Goal: Task Accomplishment & Management: Manage account settings

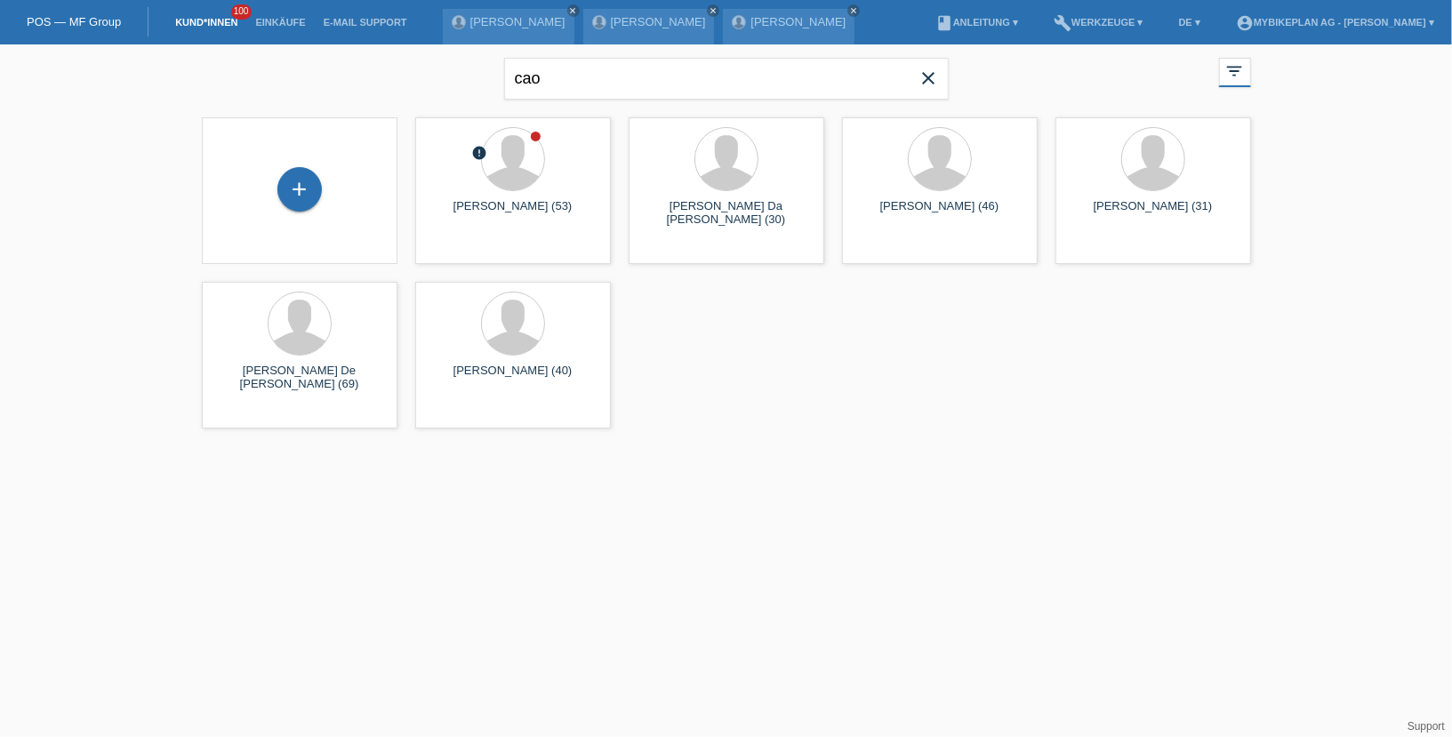
click at [935, 74] on icon "close" at bounding box center [928, 78] width 21 height 21
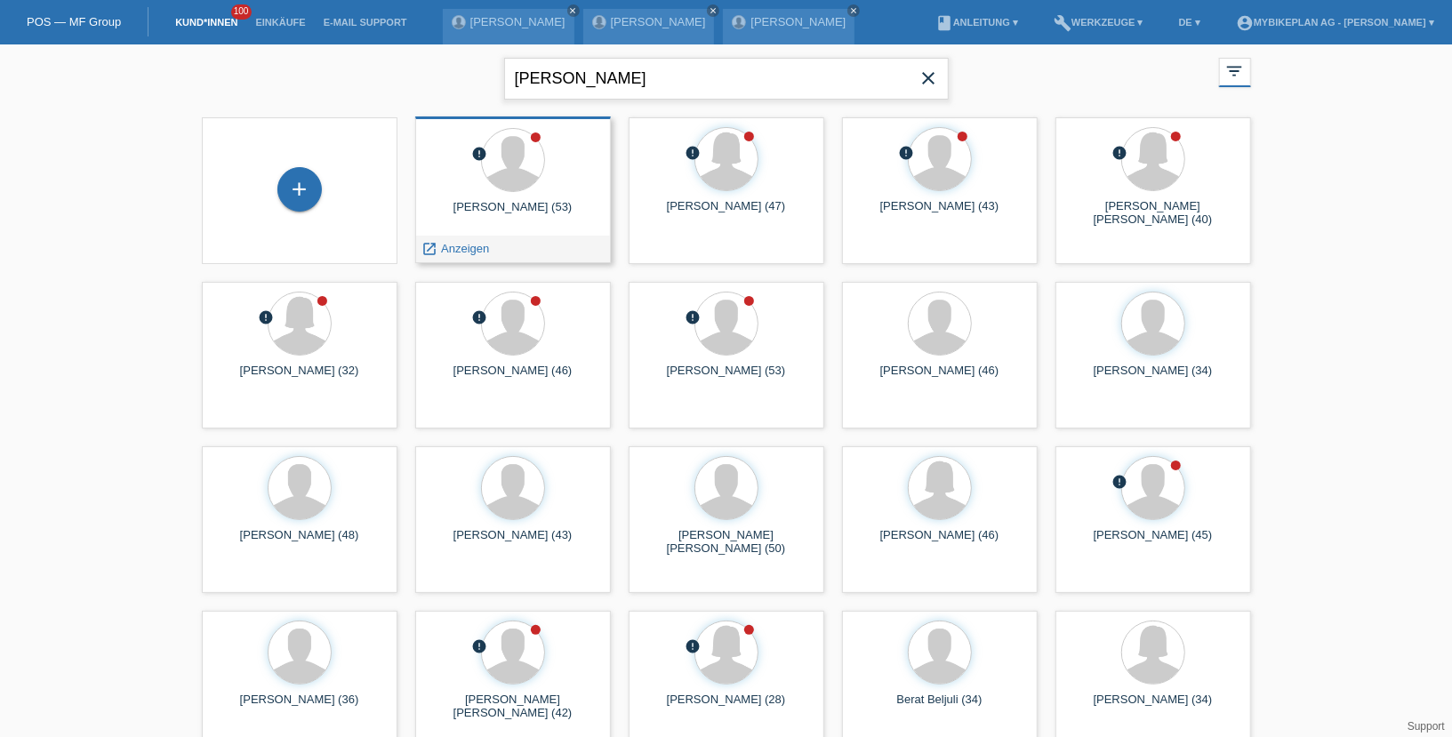
type input "cristian"
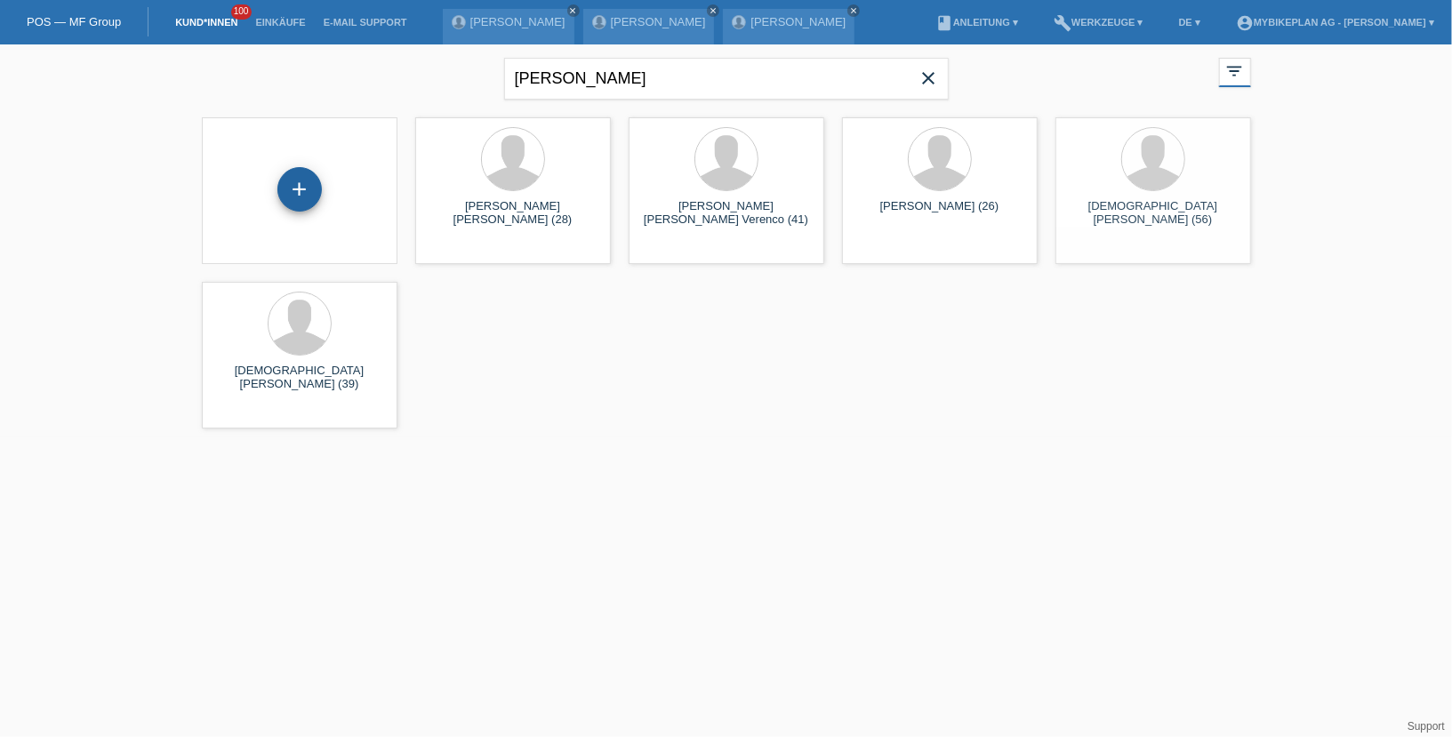
click at [284, 196] on div "+" at bounding box center [299, 189] width 43 height 30
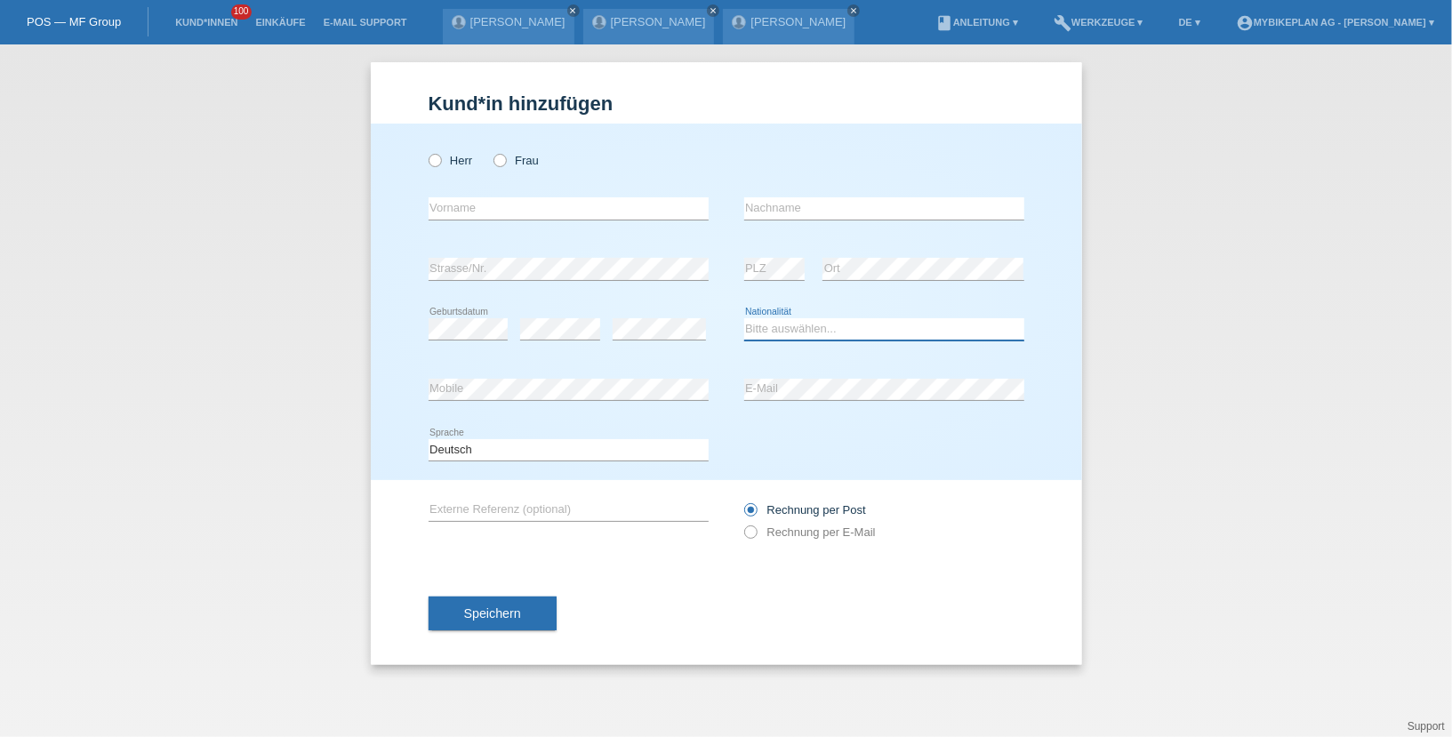
click at [818, 326] on select "Bitte auswählen... Schweiz Deutschland Liechtenstein Österreich ------------ Af…" at bounding box center [884, 328] width 280 height 21
select select "DE"
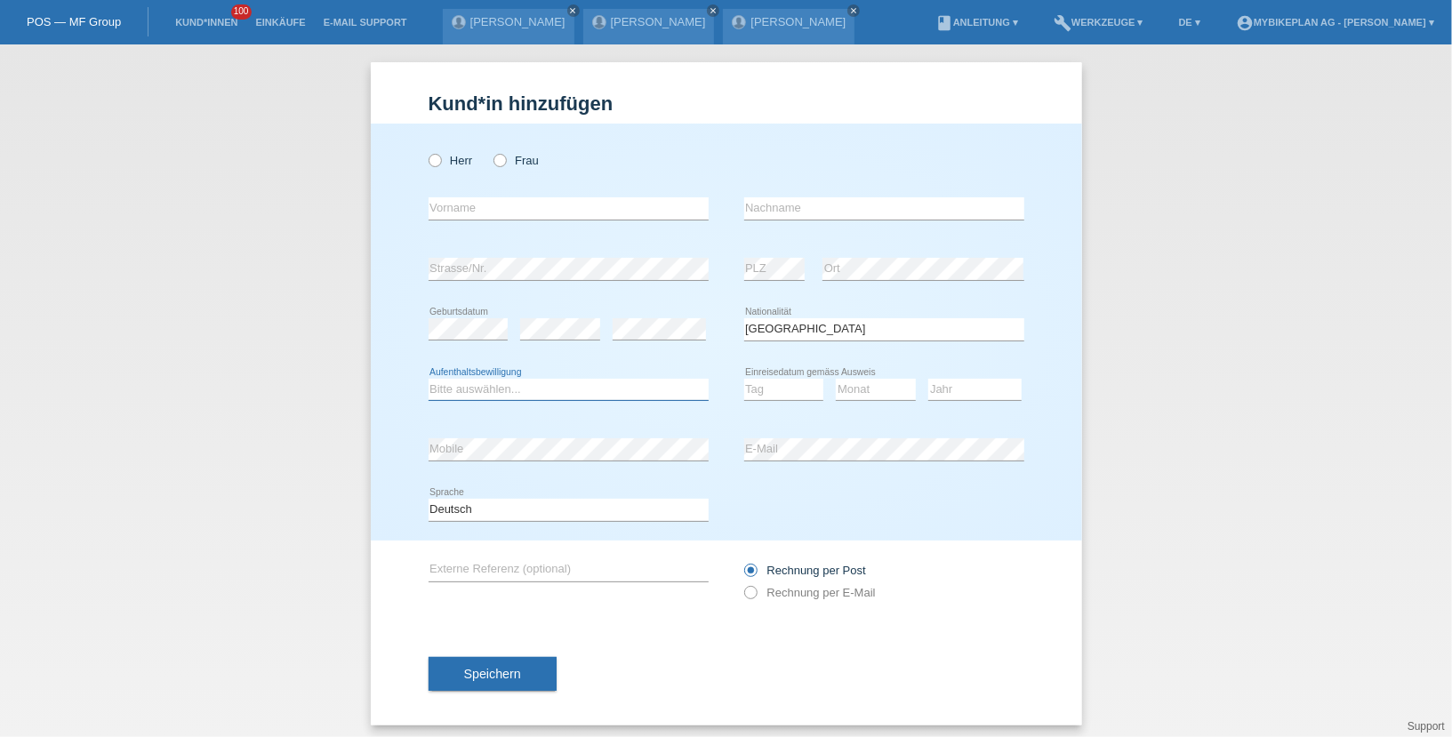
click at [497, 386] on select "Bitte auswählen... C B B - Flüchtlingsstatus Andere" at bounding box center [569, 389] width 280 height 21
click at [213, 23] on link "Kund*innen" at bounding box center [206, 22] width 80 height 11
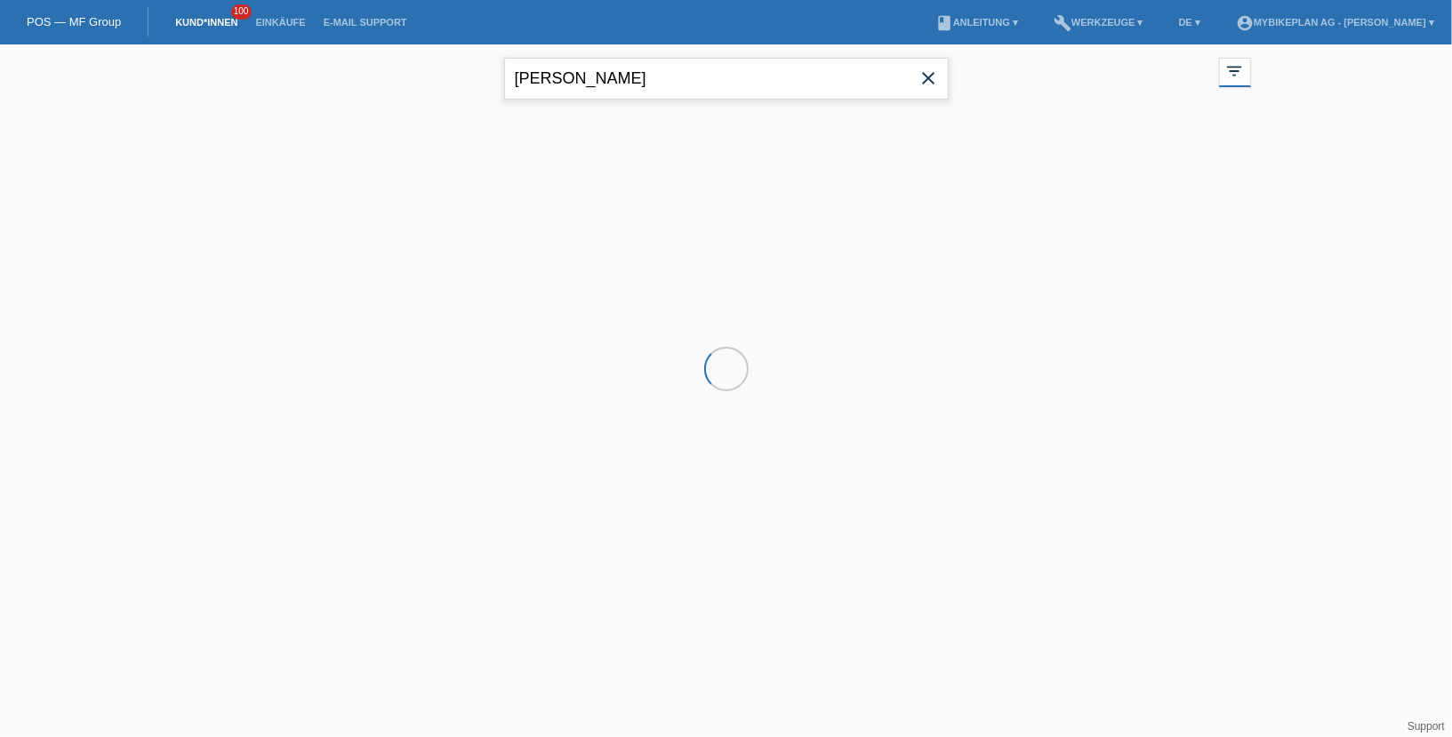
click at [575, 71] on input "[PERSON_NAME]" at bounding box center [726, 79] width 445 height 42
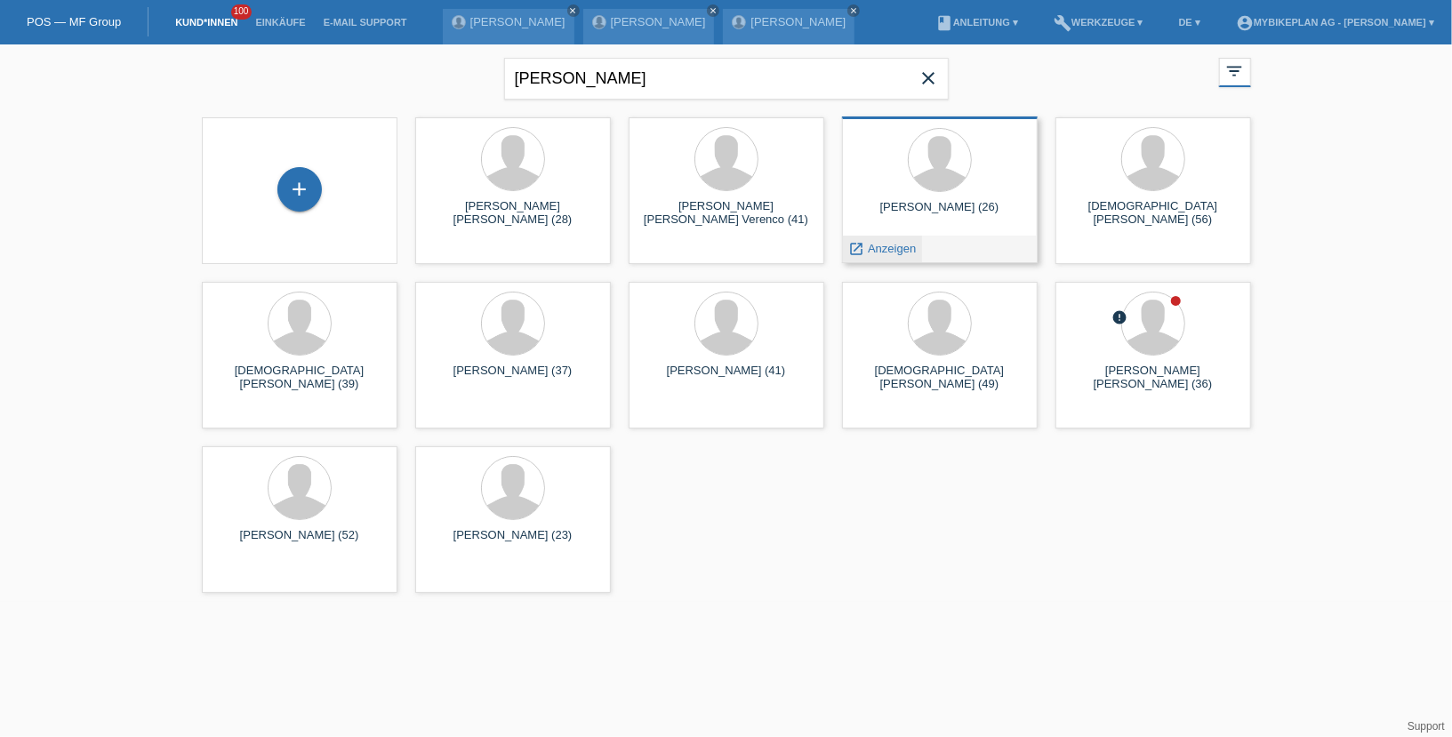
click at [887, 247] on span "Anzeigen" at bounding box center [892, 248] width 48 height 13
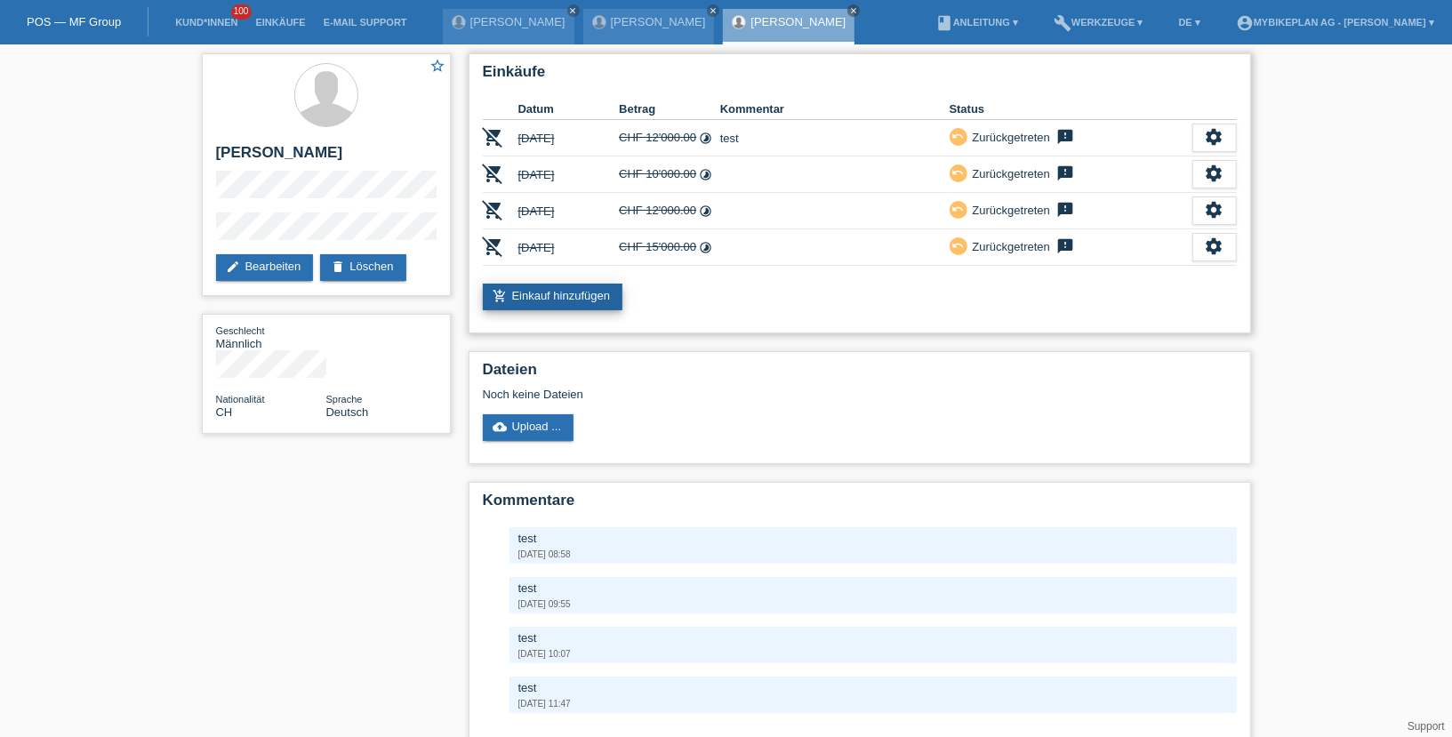
click at [579, 284] on link "add_shopping_cart Einkauf hinzufügen" at bounding box center [553, 297] width 140 height 27
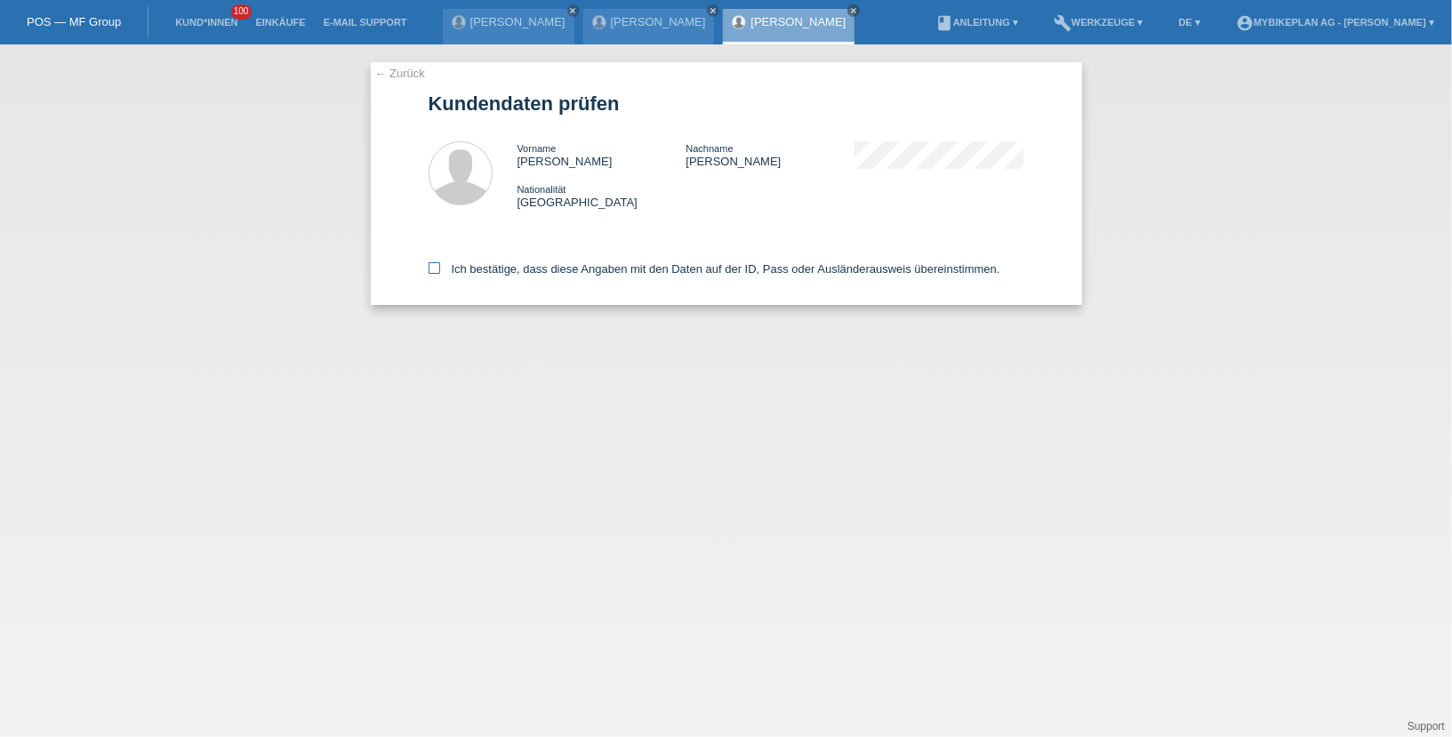
click at [574, 270] on label "Ich bestätige, dass diese Angaben mit den Daten auf der ID, Pass oder Ausländer…" at bounding box center [715, 268] width 572 height 13
click at [440, 270] on input "Ich bestätige, dass diese Angaben mit den Daten auf der ID, Pass oder Ausländer…" at bounding box center [435, 268] width 12 height 12
checkbox input "true"
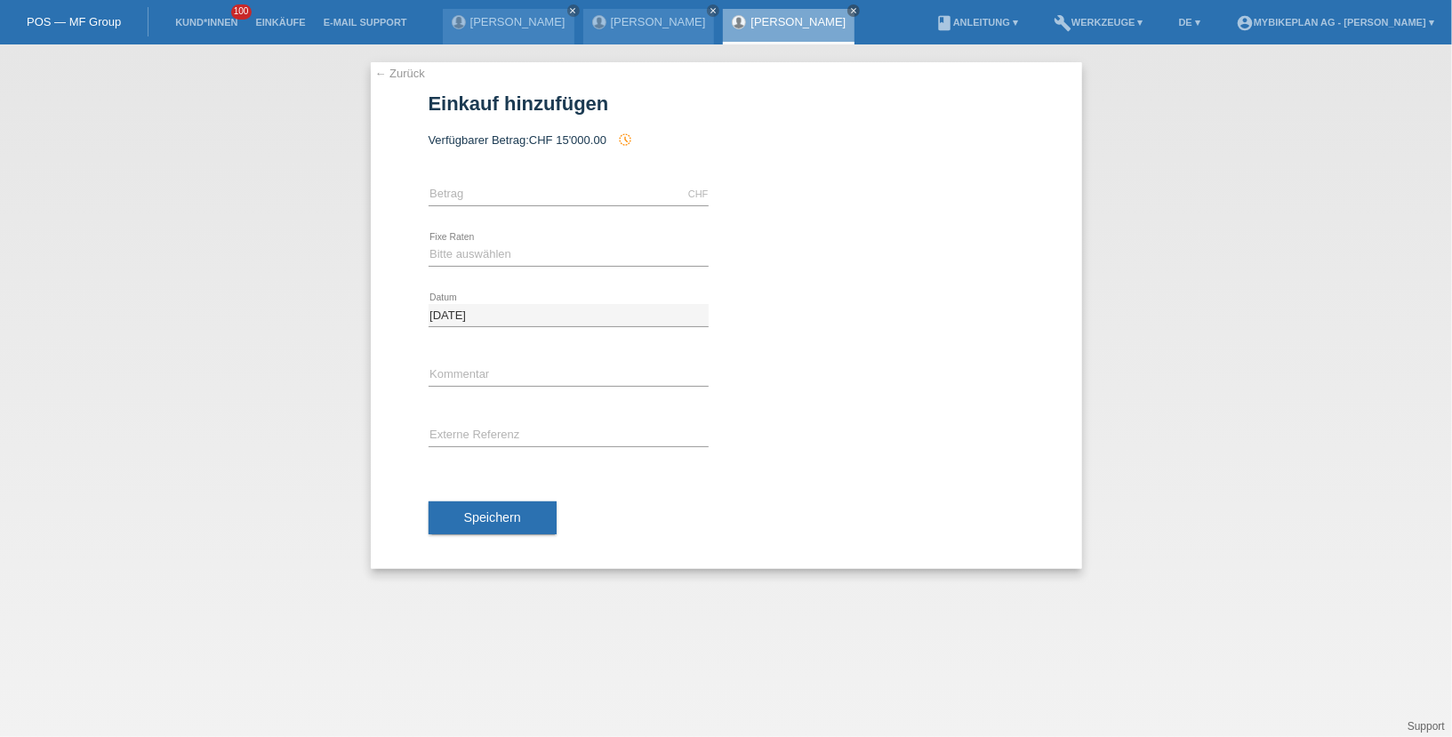
click at [574, 176] on div "CHF error Betrag" at bounding box center [569, 194] width 280 height 60
click at [574, 199] on input "text" at bounding box center [569, 194] width 280 height 22
type input "15000.00"
click at [482, 244] on select "Bitte auswählen 6 Raten 12 Raten 18 Raten 24 Raten 36 Raten 48 Raten" at bounding box center [569, 254] width 280 height 21
select select "488"
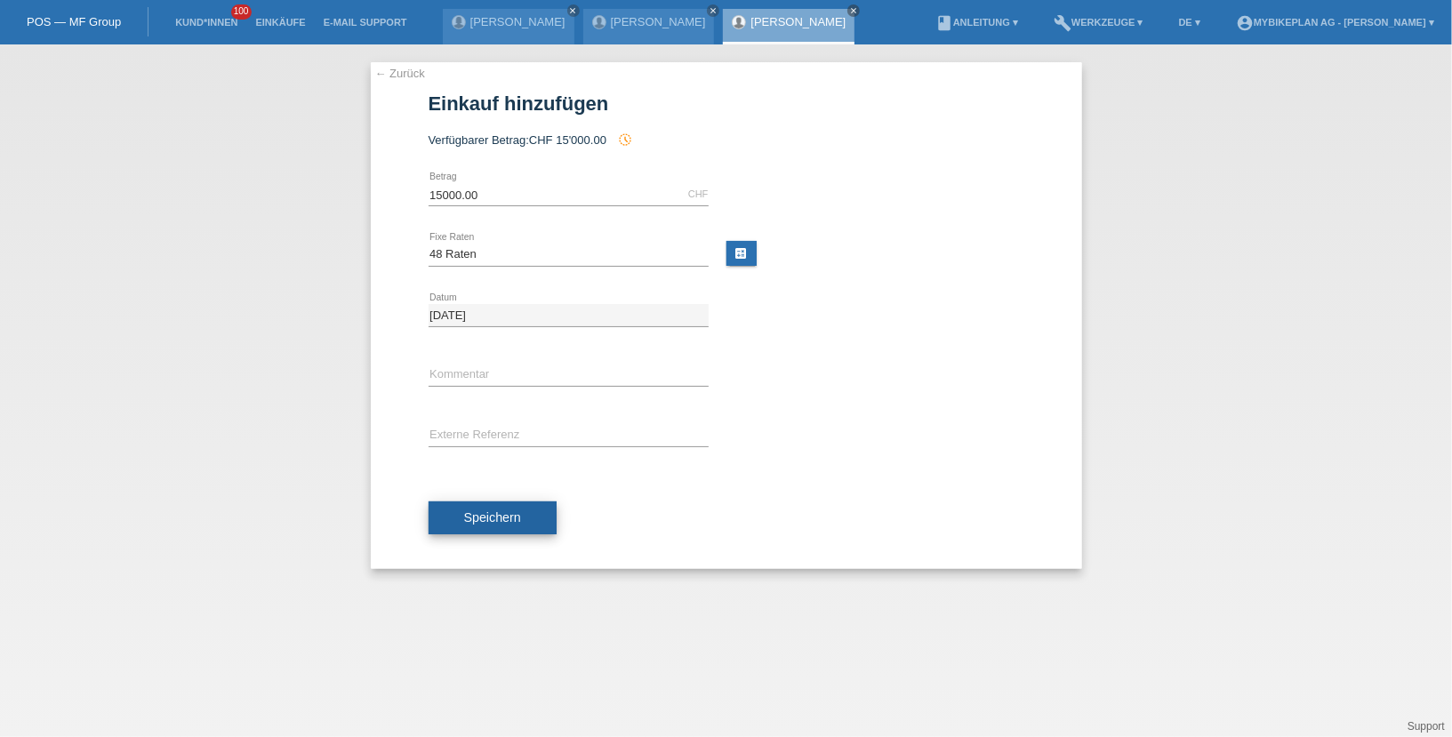
click at [507, 511] on span "Speichern" at bounding box center [492, 517] width 57 height 14
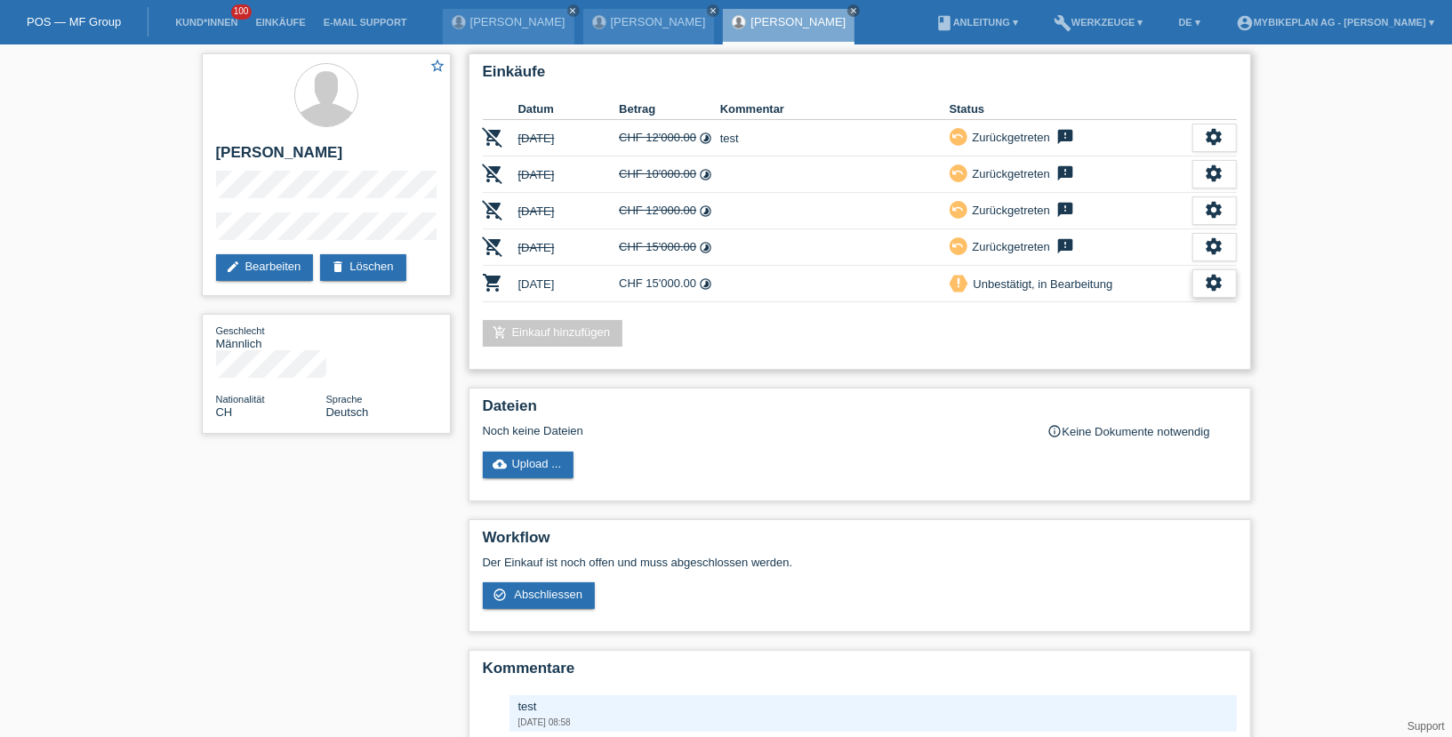
click at [1210, 274] on icon "settings" at bounding box center [1215, 283] width 20 height 20
click at [1088, 385] on span "Kunde ist vom Kauf zurückgetreten..." at bounding box center [1133, 385] width 195 height 21
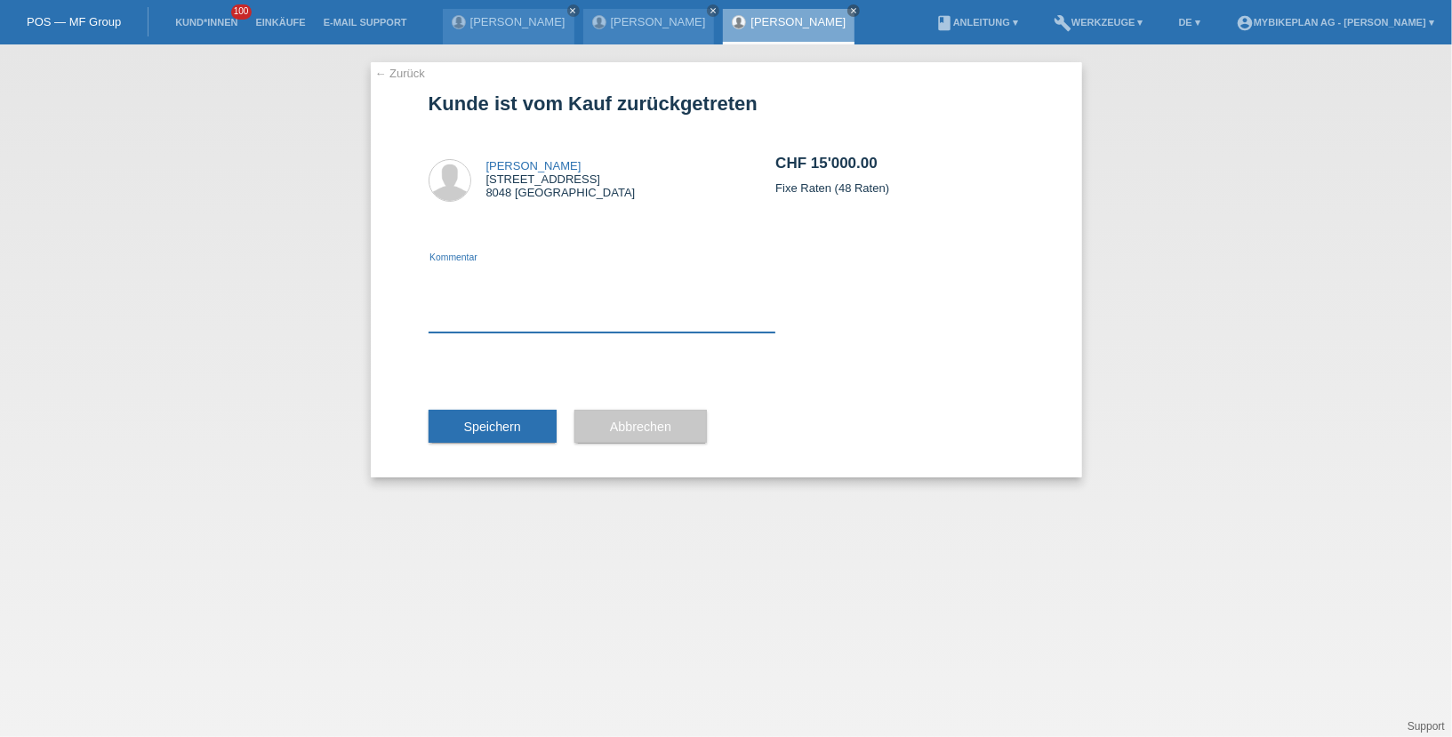
click at [590, 314] on textarea at bounding box center [603, 298] width 348 height 68
type textarea "ccc"
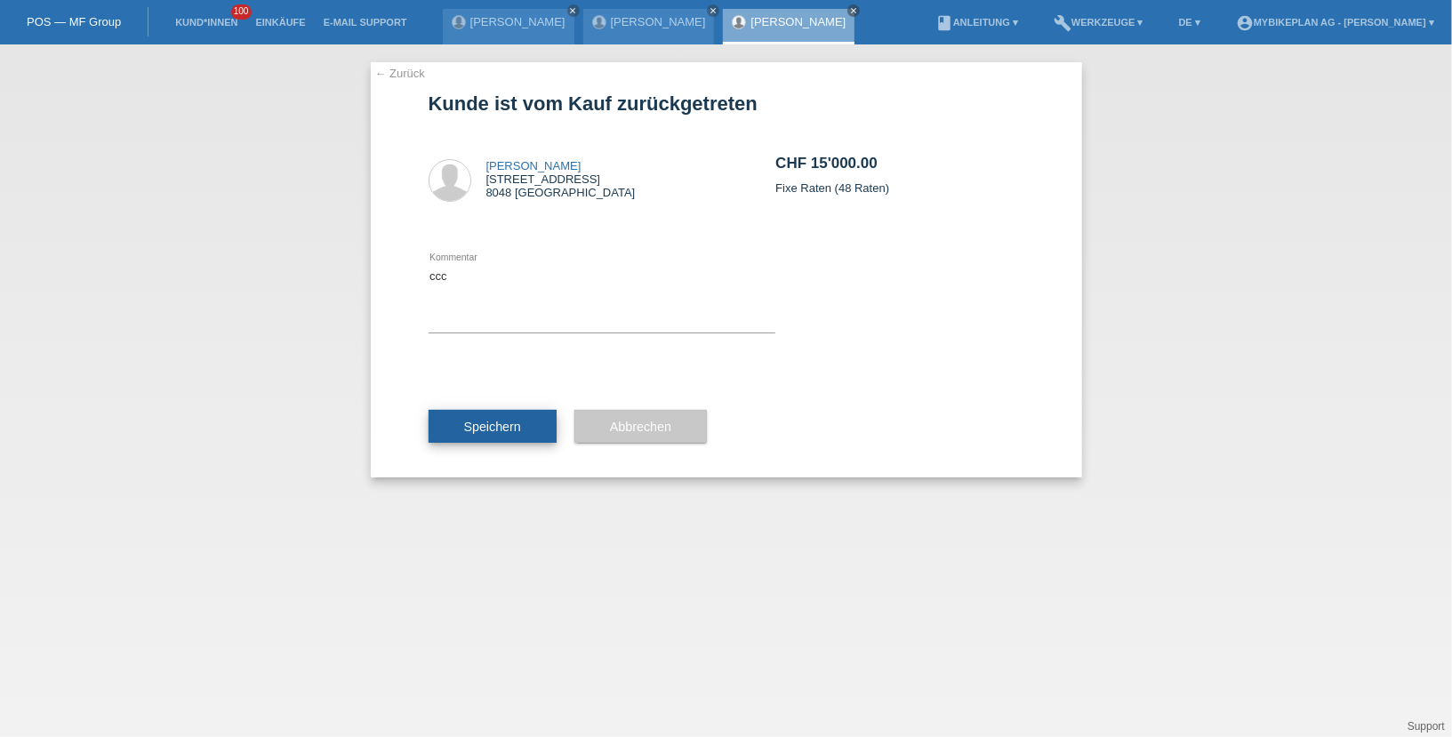
click at [503, 421] on span "Speichern" at bounding box center [492, 427] width 57 height 14
